Goal: Use online tool/utility: Use online tool/utility

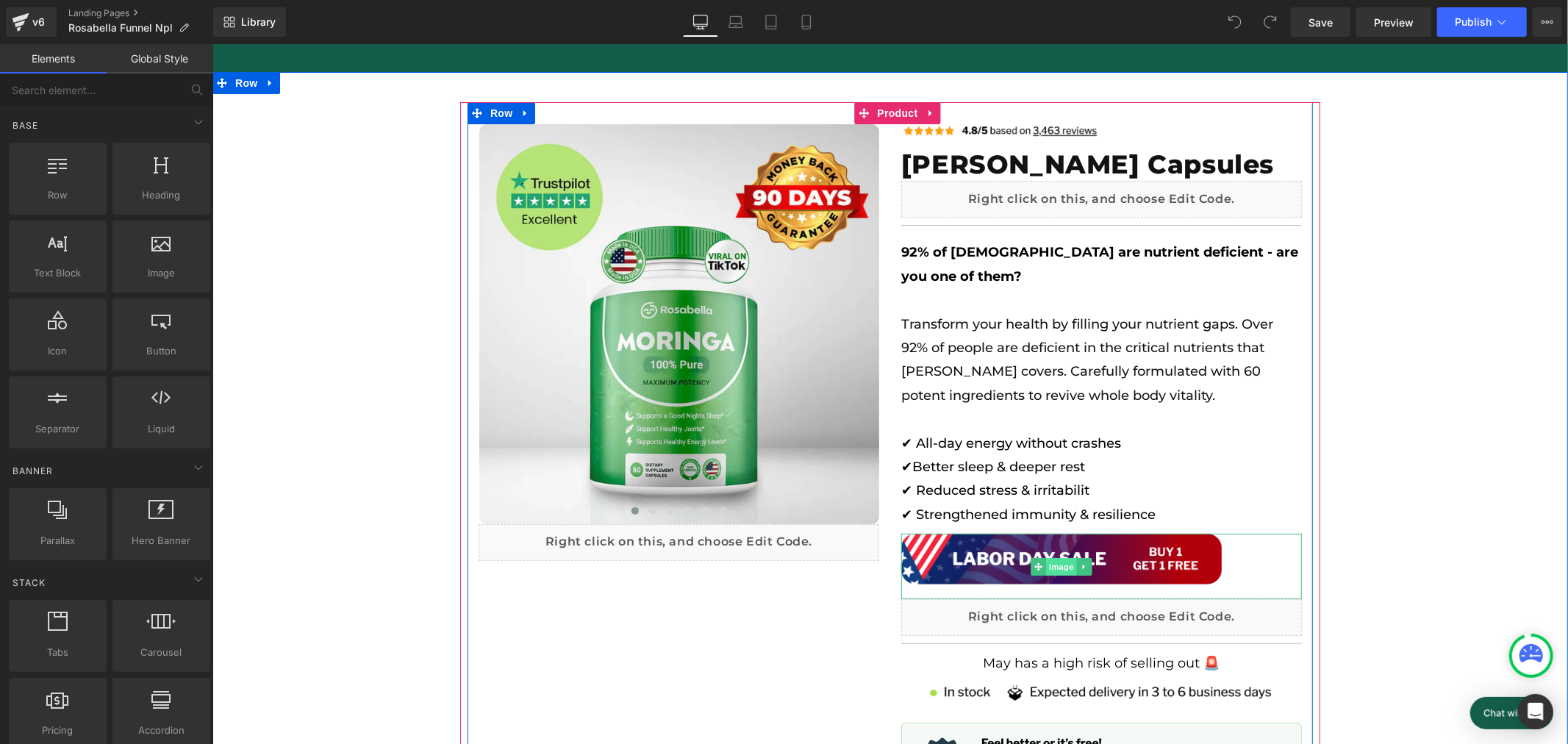
scroll to position [0, 814]
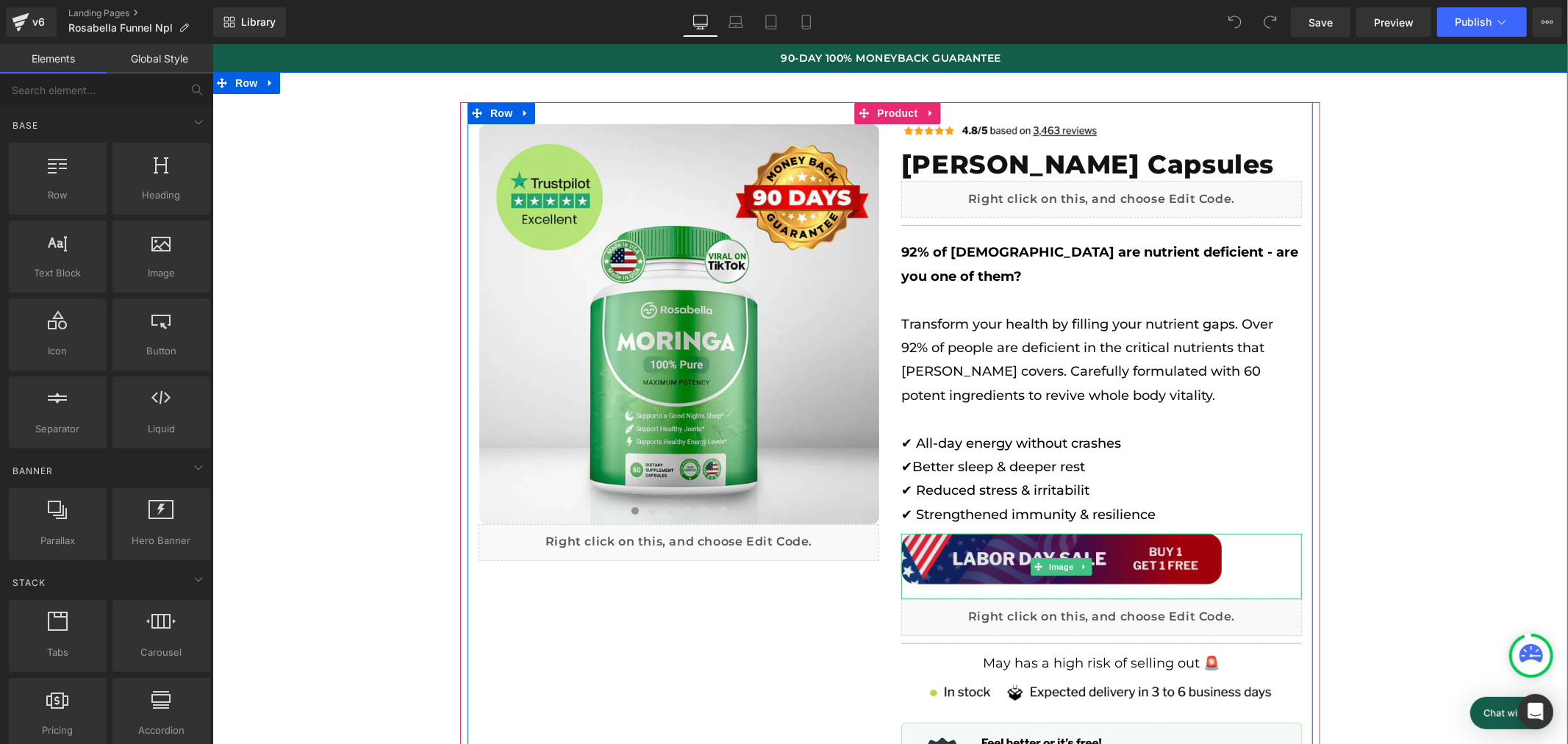
click at [1142, 551] on img at bounding box center [1060, 565] width 320 height 66
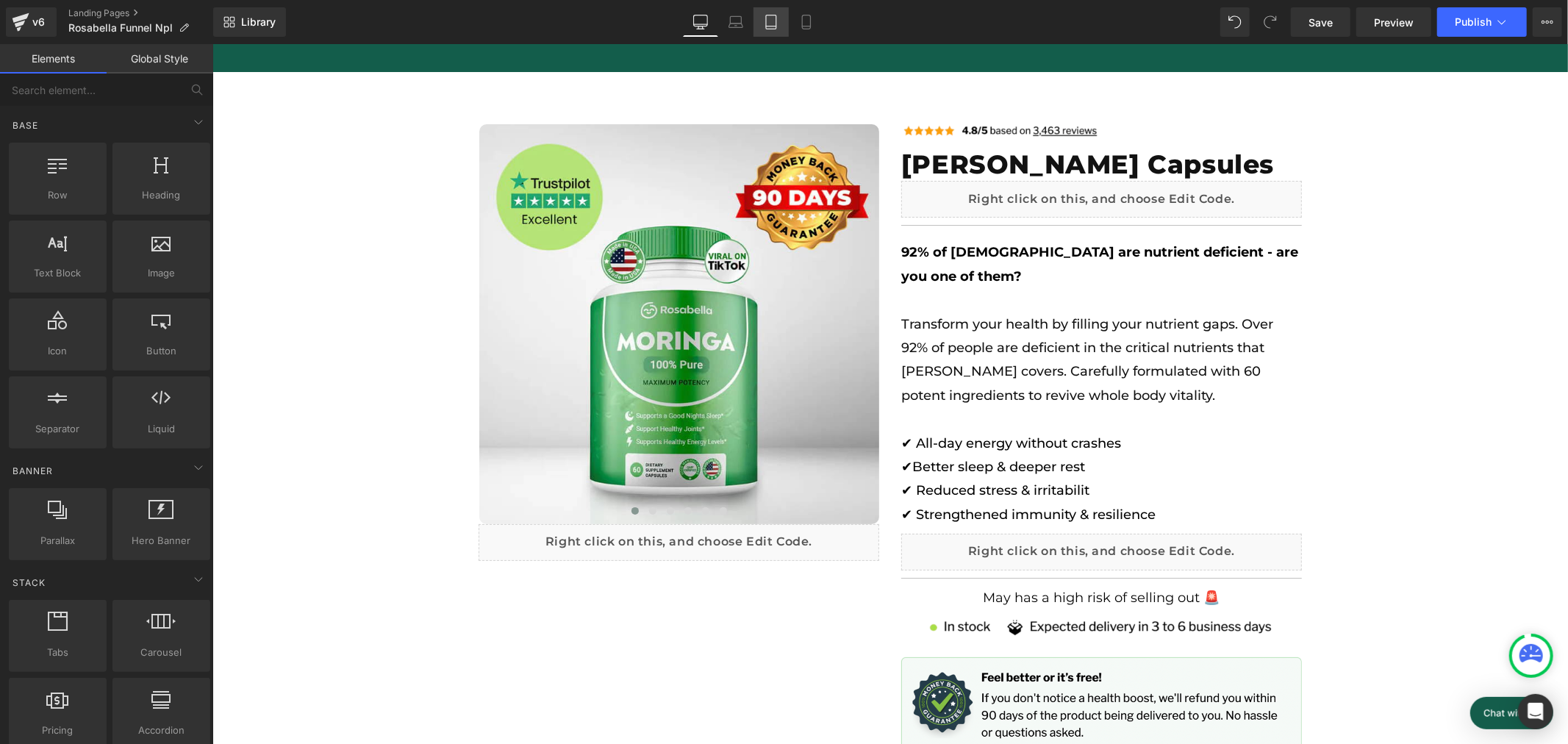
click at [766, 23] on icon at bounding box center [771, 23] width 10 height 14
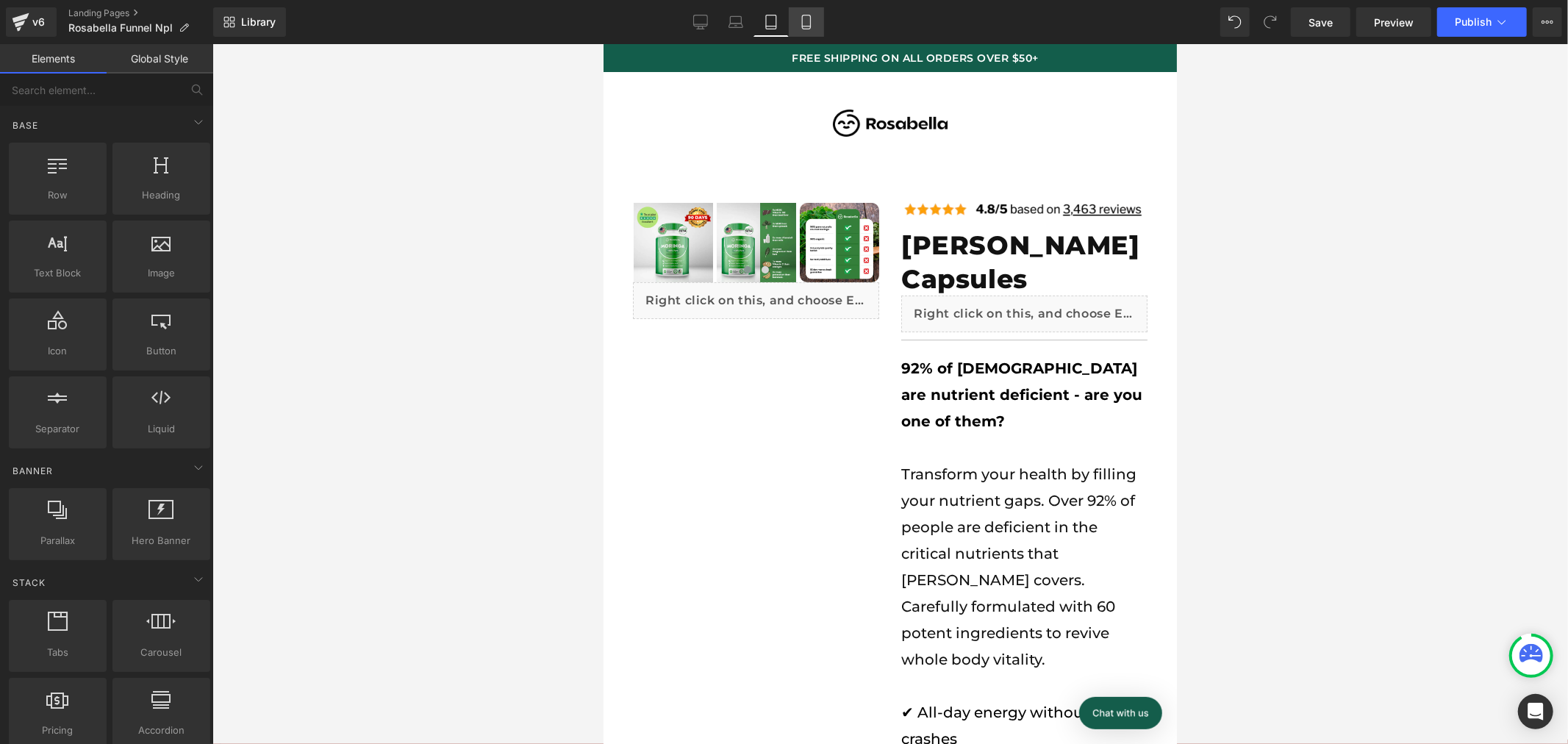
click at [802, 27] on icon at bounding box center [806, 23] width 8 height 14
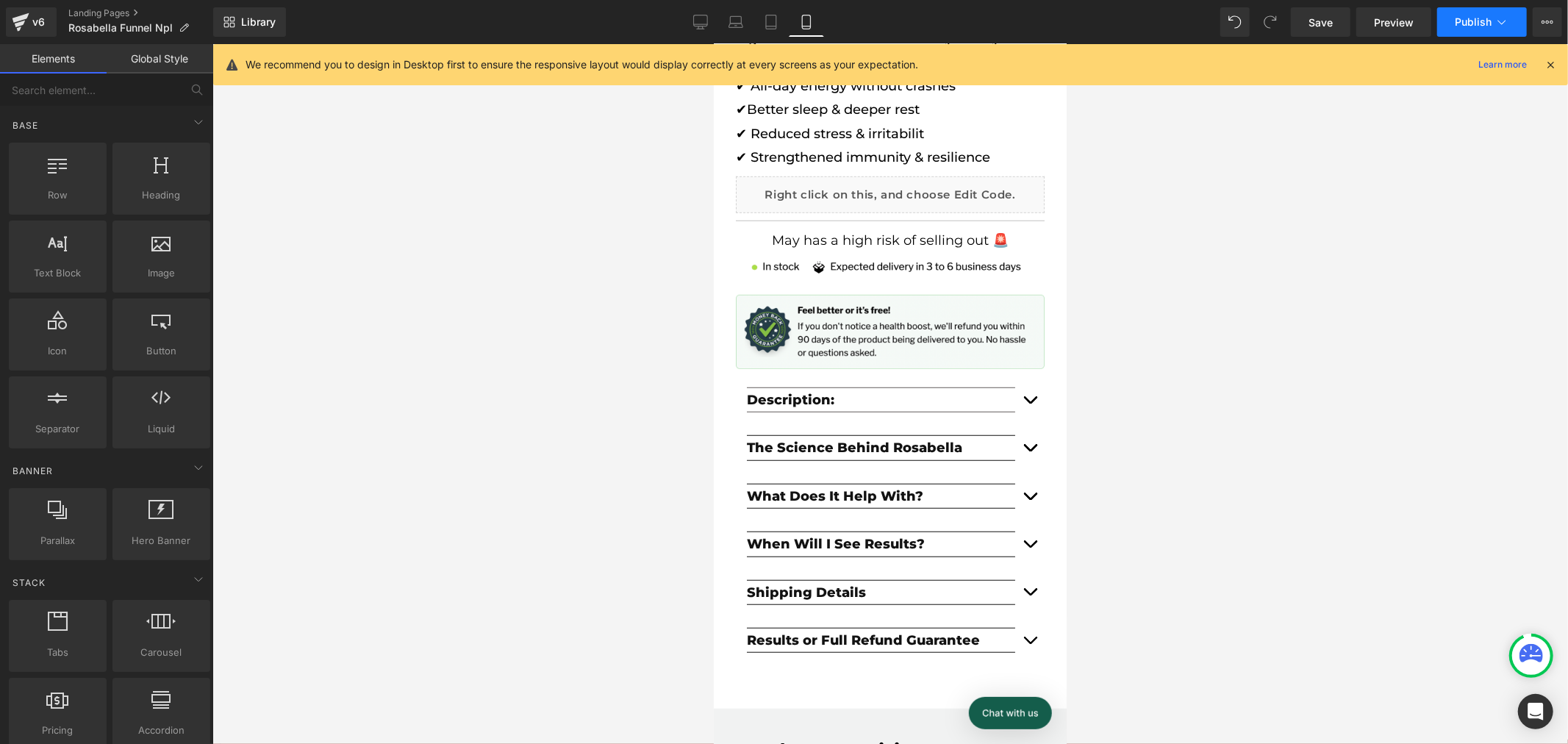
scroll to position [0, 0]
click at [1465, 20] on span "Publish" at bounding box center [1472, 22] width 37 height 12
click at [1310, 25] on span "Save" at bounding box center [1320, 23] width 24 height 16
click at [1476, 26] on span "Publish" at bounding box center [1472, 22] width 37 height 12
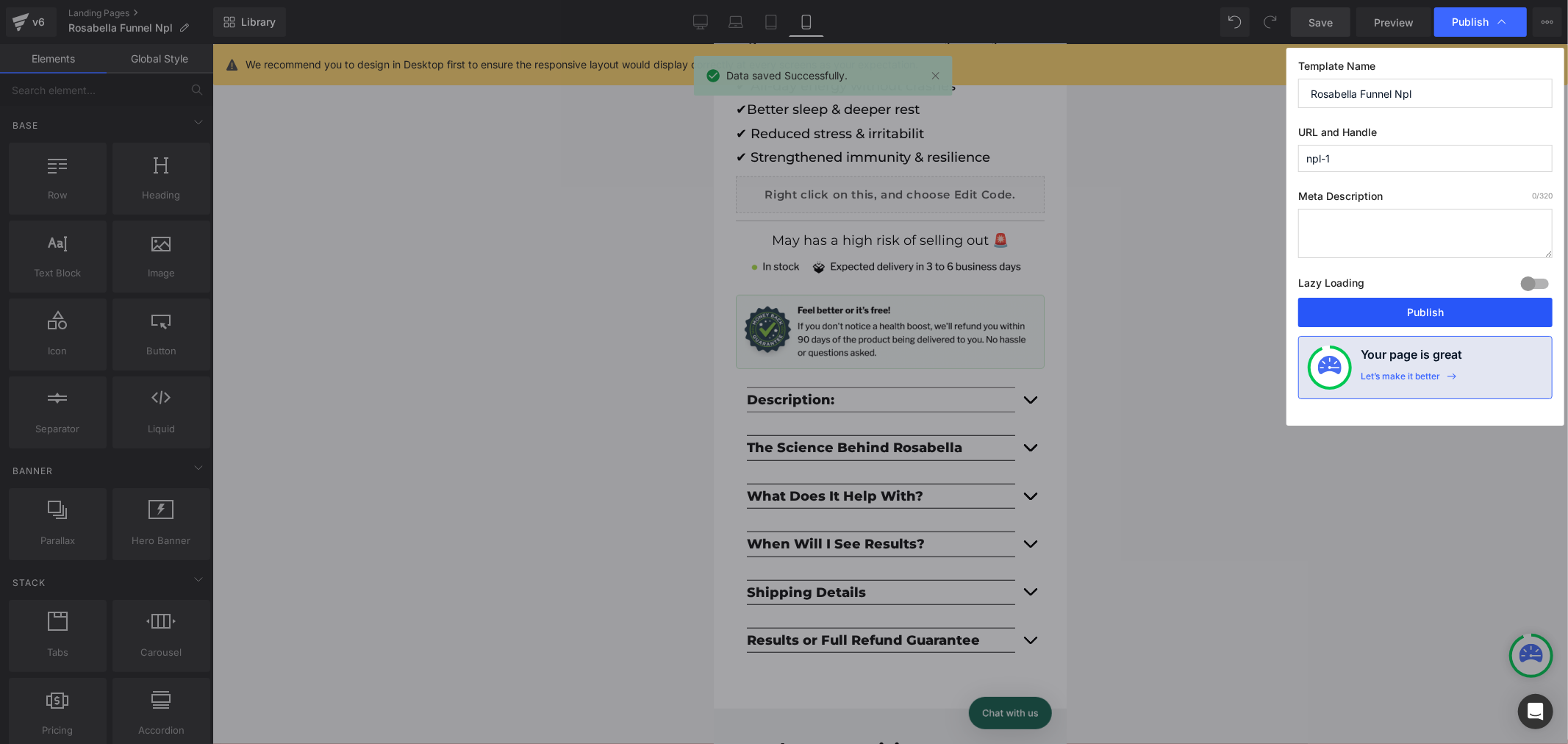
click at [1421, 310] on button "Publish" at bounding box center [1425, 312] width 255 height 30
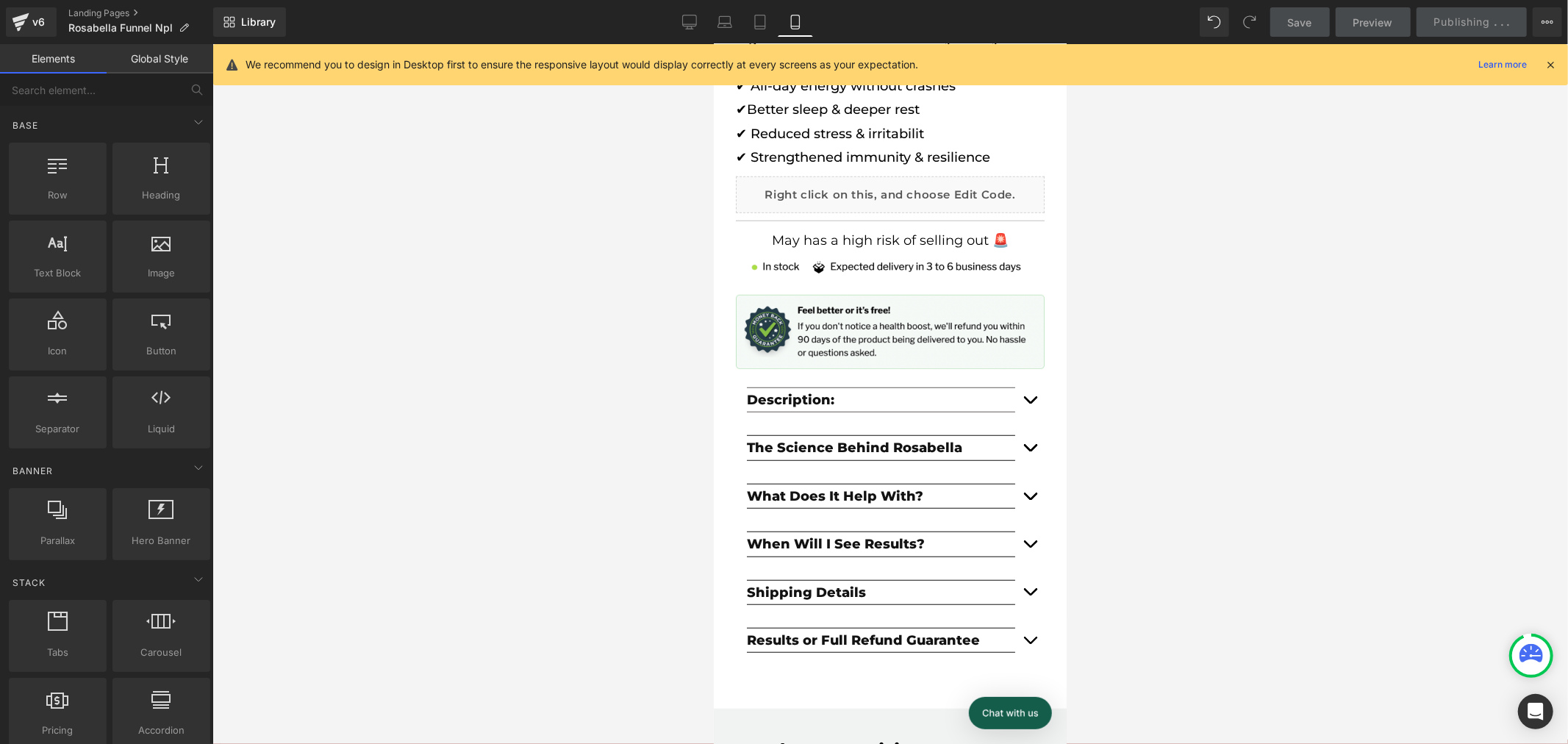
scroll to position [0, 598]
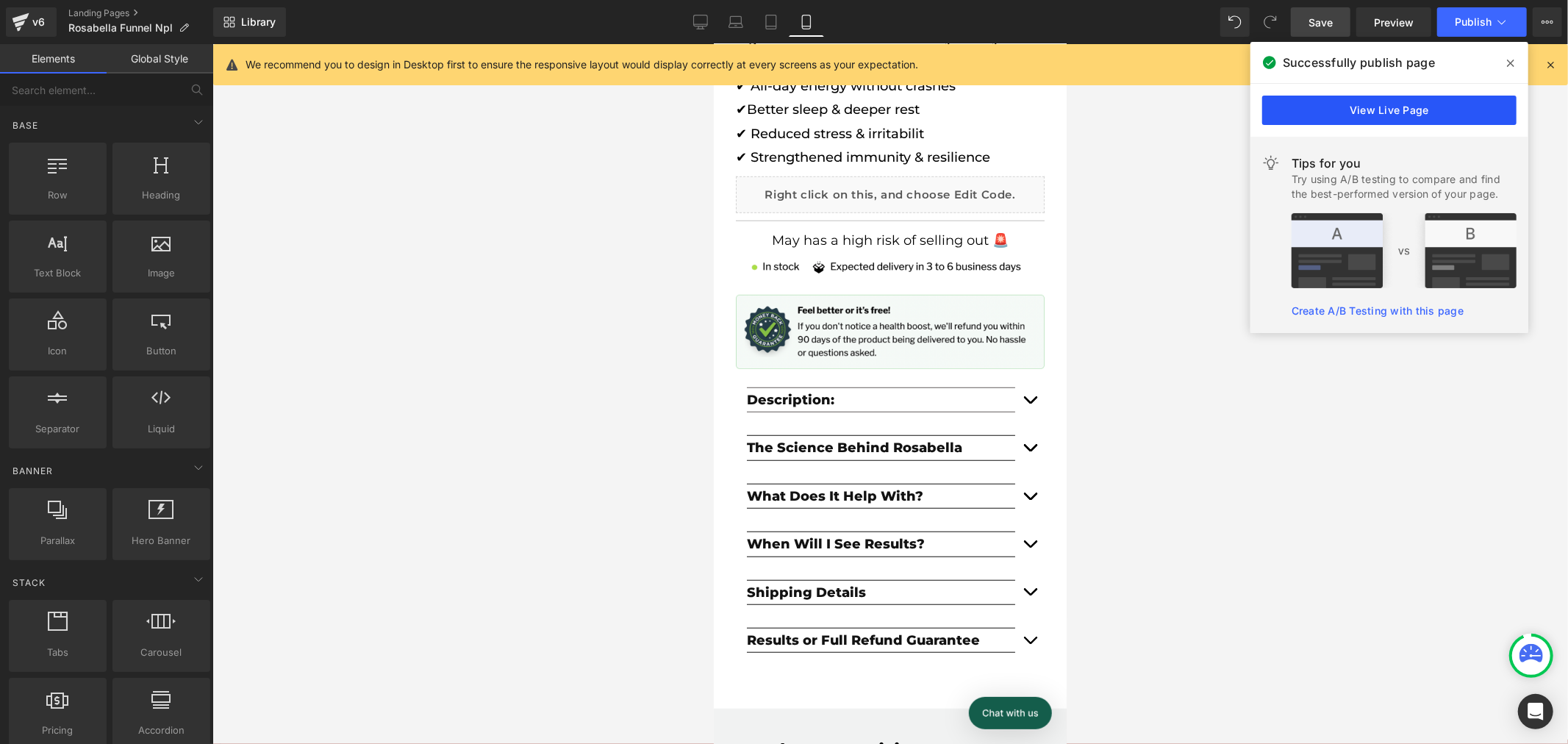
click at [1354, 108] on link "View Live Page" at bounding box center [1389, 110] width 255 height 30
